Goal: Information Seeking & Learning: Find specific fact

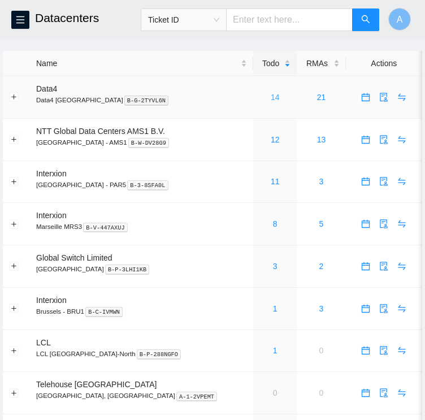
click at [271, 102] on link "14" at bounding box center [275, 97] width 9 height 9
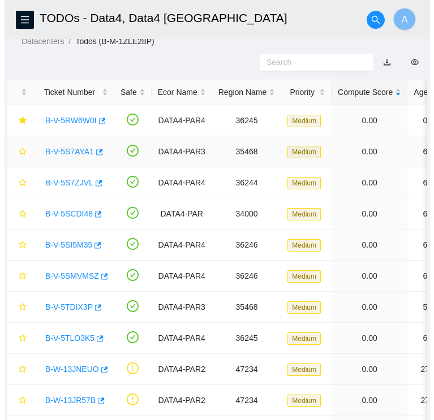
scroll to position [41, 0]
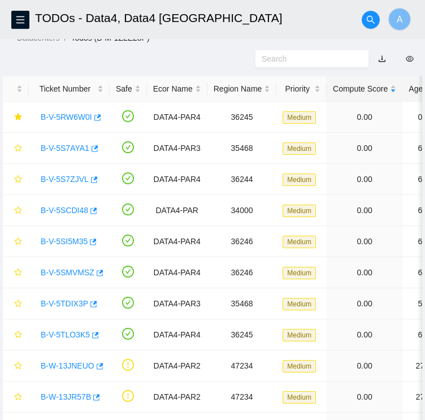
click at [410, 95] on div "Age" at bounding box center [420, 89] width 23 height 12
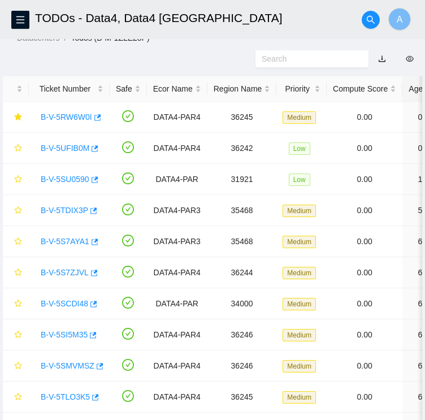
click at [410, 95] on div "Age" at bounding box center [420, 89] width 23 height 12
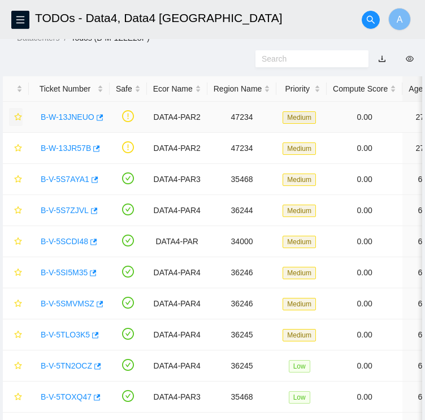
click at [12, 126] on button "button" at bounding box center [16, 117] width 14 height 18
click at [23, 133] on td at bounding box center [16, 117] width 26 height 31
click at [19, 120] on icon "star" at bounding box center [17, 116] width 7 height 7
click at [19, 151] on icon "star" at bounding box center [17, 147] width 7 height 7
click at [73, 122] on link "B-W-13JNEUO" at bounding box center [68, 116] width 54 height 9
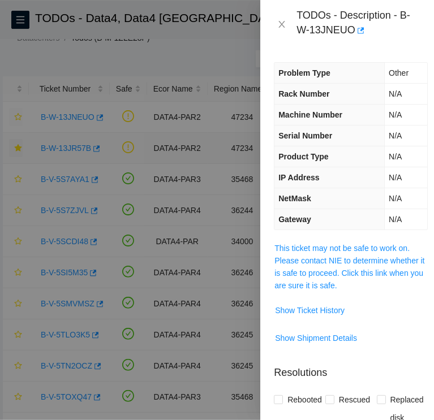
click at [300, 253] on span "This ticket may not be safe to work on. Please contact NIE to determine whether…" at bounding box center [350, 267] width 153 height 50
click at [309, 266] on span "This ticket may not be safe to work on. Please contact NIE to determine whether…" at bounding box center [350, 267] width 153 height 50
click at [321, 259] on link "This ticket may not be safe to work on. Please contact NIE to determine whether…" at bounding box center [349, 267] width 150 height 46
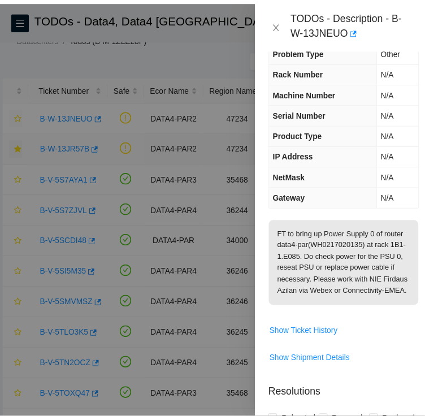
scroll to position [24, 0]
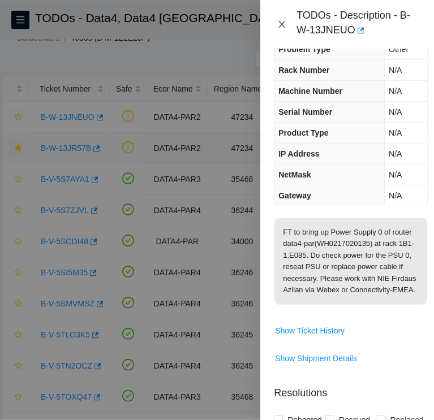
click at [279, 28] on icon "close" at bounding box center [281, 24] width 9 height 9
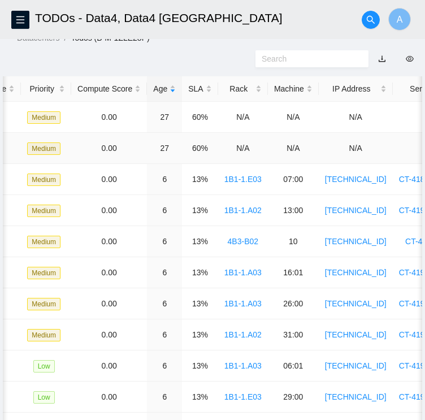
scroll to position [0, 0]
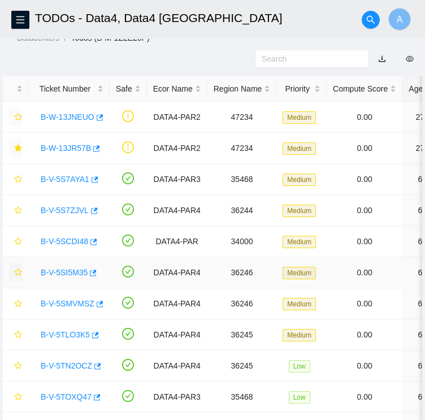
click at [18, 276] on icon "star" at bounding box center [18, 272] width 8 height 8
click at [16, 307] on icon "star" at bounding box center [17, 303] width 7 height 7
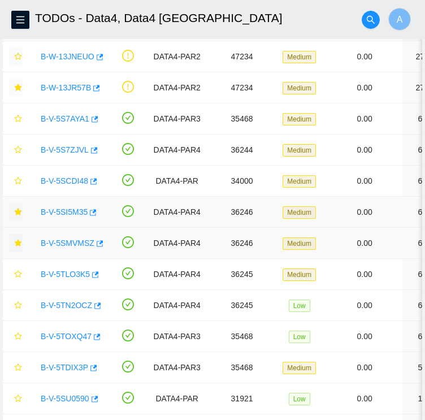
scroll to position [103, 0]
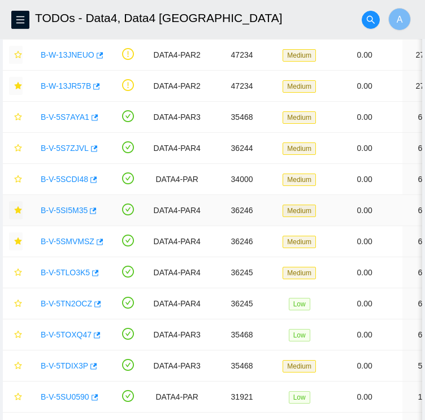
click at [18, 214] on icon "star" at bounding box center [17, 209] width 7 height 7
click at [18, 214] on icon "star" at bounding box center [18, 210] width 8 height 8
click at [16, 307] on icon "star" at bounding box center [18, 304] width 8 height 8
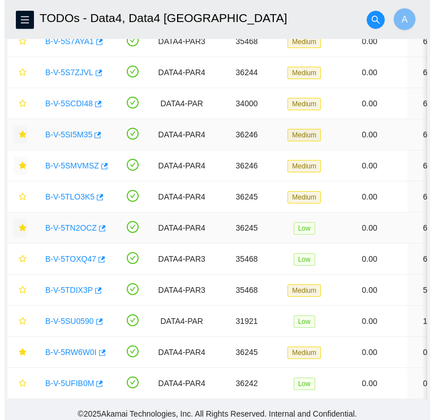
scroll to position [225, 0]
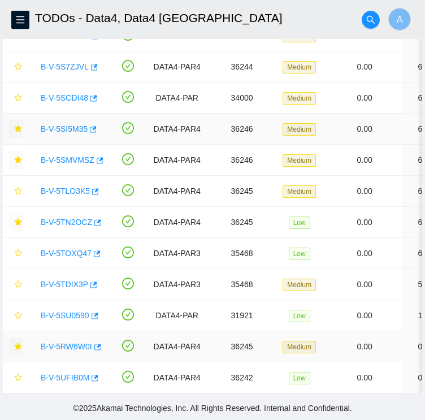
click at [17, 343] on icon "star" at bounding box center [17, 346] width 7 height 7
click at [16, 311] on icon "star" at bounding box center [18, 315] width 8 height 8
click at [74, 342] on link "B-V-5RW6W0I" at bounding box center [66, 346] width 51 height 9
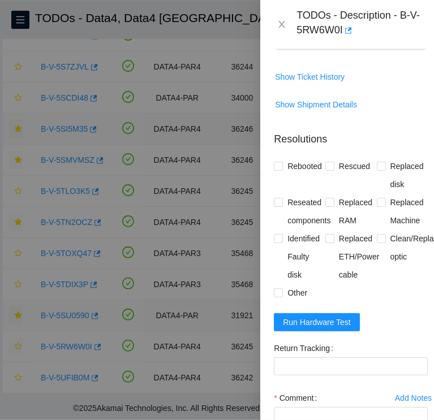
scroll to position [856, 0]
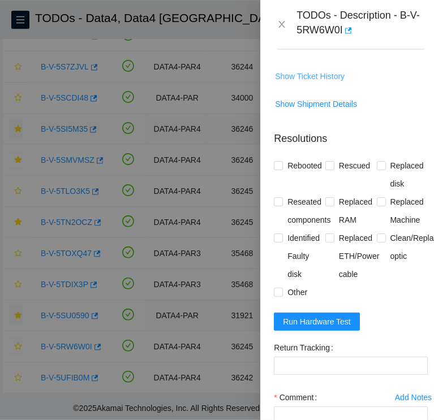
click at [311, 83] on span "Show Ticket History" at bounding box center [310, 76] width 70 height 12
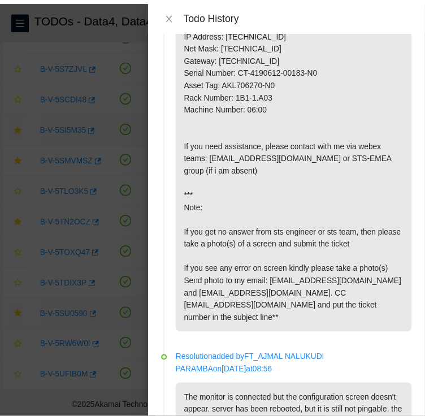
scroll to position [0, 0]
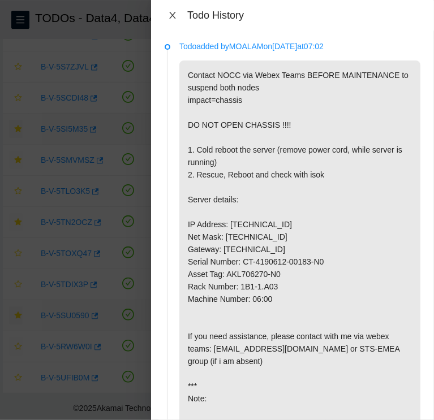
click at [174, 18] on icon "close" at bounding box center [172, 15] width 9 height 9
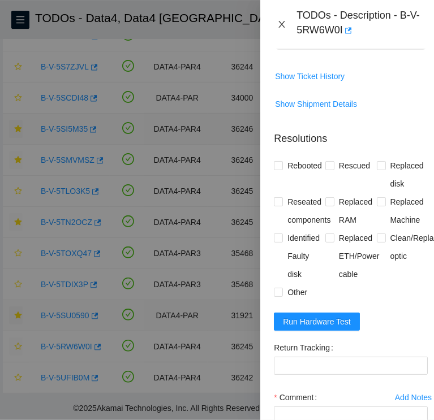
click at [280, 20] on icon "close" at bounding box center [281, 24] width 9 height 9
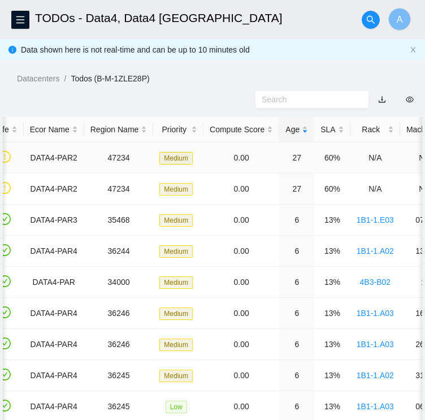
scroll to position [0, 124]
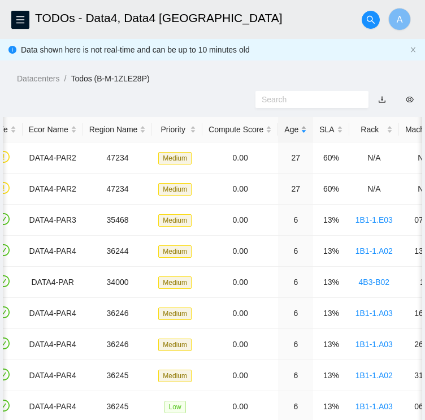
click at [293, 136] on div "Age" at bounding box center [295, 129] width 23 height 12
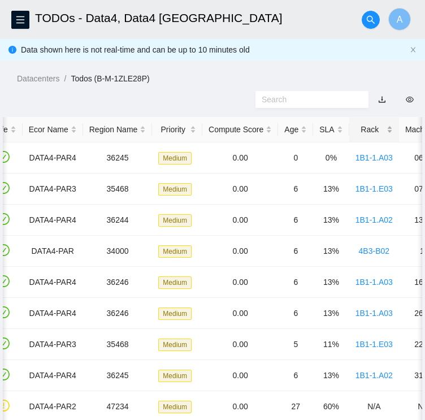
click at [369, 136] on div "Rack" at bounding box center [374, 129] width 37 height 12
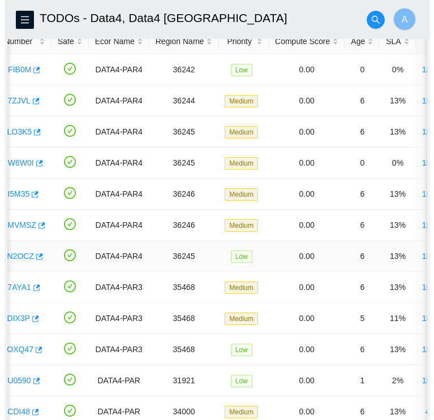
scroll to position [0, 0]
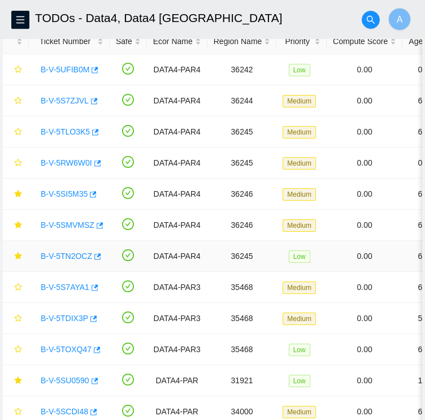
click at [62, 261] on link "B-V-5TN2OCZ" at bounding box center [66, 256] width 51 height 9
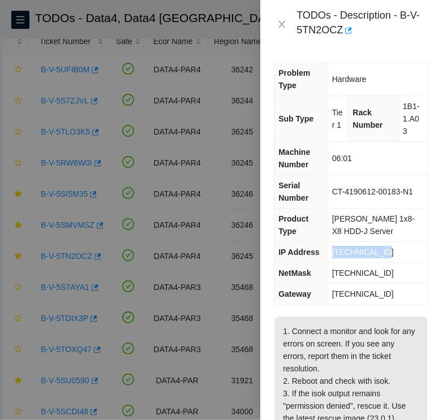
drag, startPoint x: 388, startPoint y: 252, endPoint x: 323, endPoint y: 245, distance: 64.8
click at [323, 245] on tr "IP Address [TECHNICAL_ID]" at bounding box center [350, 252] width 153 height 21
copy tr "[TECHNICAL_ID]"
drag, startPoint x: 406, startPoint y: 129, endPoint x: 396, endPoint y: 103, distance: 27.6
click at [398, 103] on td "1B1-1.A03" at bounding box center [412, 119] width 29 height 46
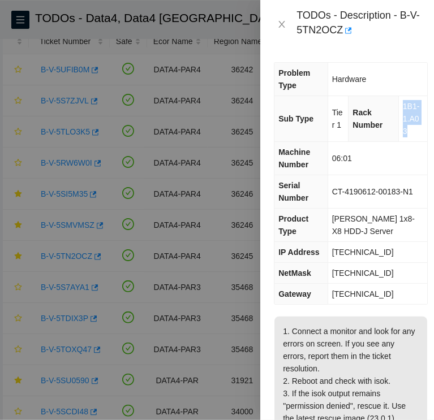
copy span "1B1-1.A03"
click at [282, 24] on icon "close" at bounding box center [282, 24] width 6 height 7
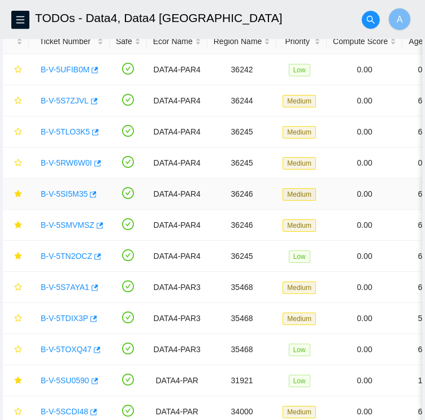
click at [70, 198] on link "B-V-5SI5M35" at bounding box center [64, 193] width 47 height 9
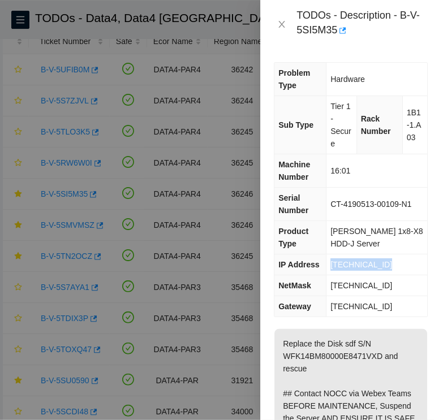
drag, startPoint x: 391, startPoint y: 268, endPoint x: 330, endPoint y: 268, distance: 61.0
click at [330, 268] on td "[TECHNICAL_ID]" at bounding box center [376, 264] width 101 height 21
copy span "[TECHNICAL_ID]"
drag, startPoint x: 414, startPoint y: 142, endPoint x: 400, endPoint y: 110, distance: 35.0
click at [402, 110] on td "1B1-1.A03" at bounding box center [414, 125] width 25 height 58
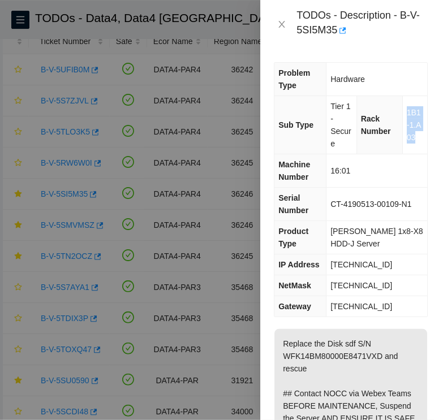
copy span "1B1-1.A03"
click at [278, 24] on icon "close" at bounding box center [281, 24] width 9 height 9
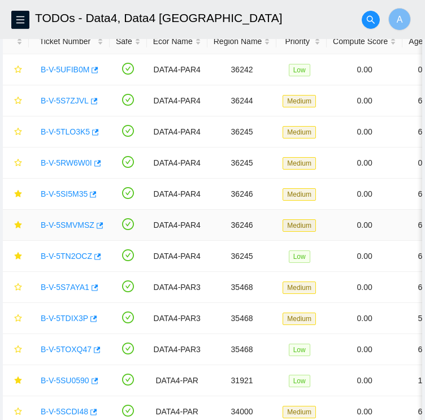
click at [64, 229] on link "B-V-5SMVMSZ" at bounding box center [68, 224] width 54 height 9
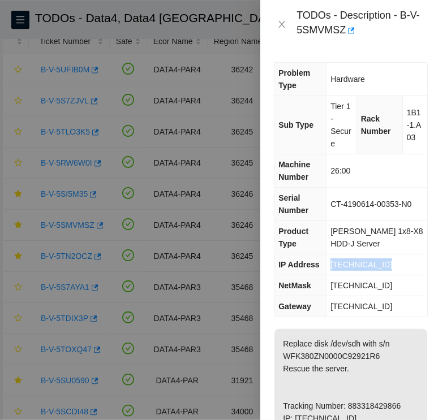
drag, startPoint x: 389, startPoint y: 262, endPoint x: 328, endPoint y: 269, distance: 62.0
click at [328, 269] on td "[TECHNICAL_ID]" at bounding box center [376, 264] width 101 height 21
copy span "[TECHNICAL_ID]"
drag, startPoint x: 414, startPoint y: 138, endPoint x: 402, endPoint y: 114, distance: 27.6
click at [406, 114] on span "1B1-1.A03" at bounding box center [413, 125] width 15 height 34
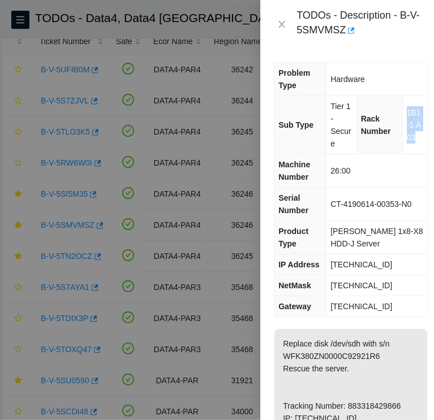
copy span "1B1-1.A03"
click at [281, 28] on icon "close" at bounding box center [281, 24] width 9 height 9
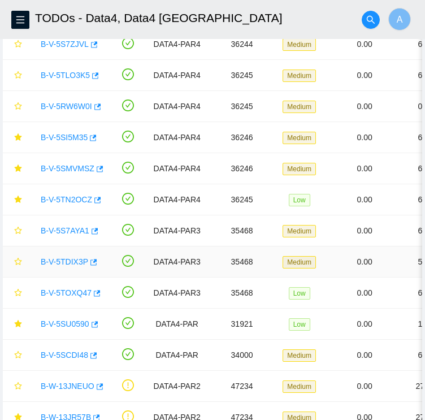
scroll to position [225, 0]
